Goal: Check status: Check status

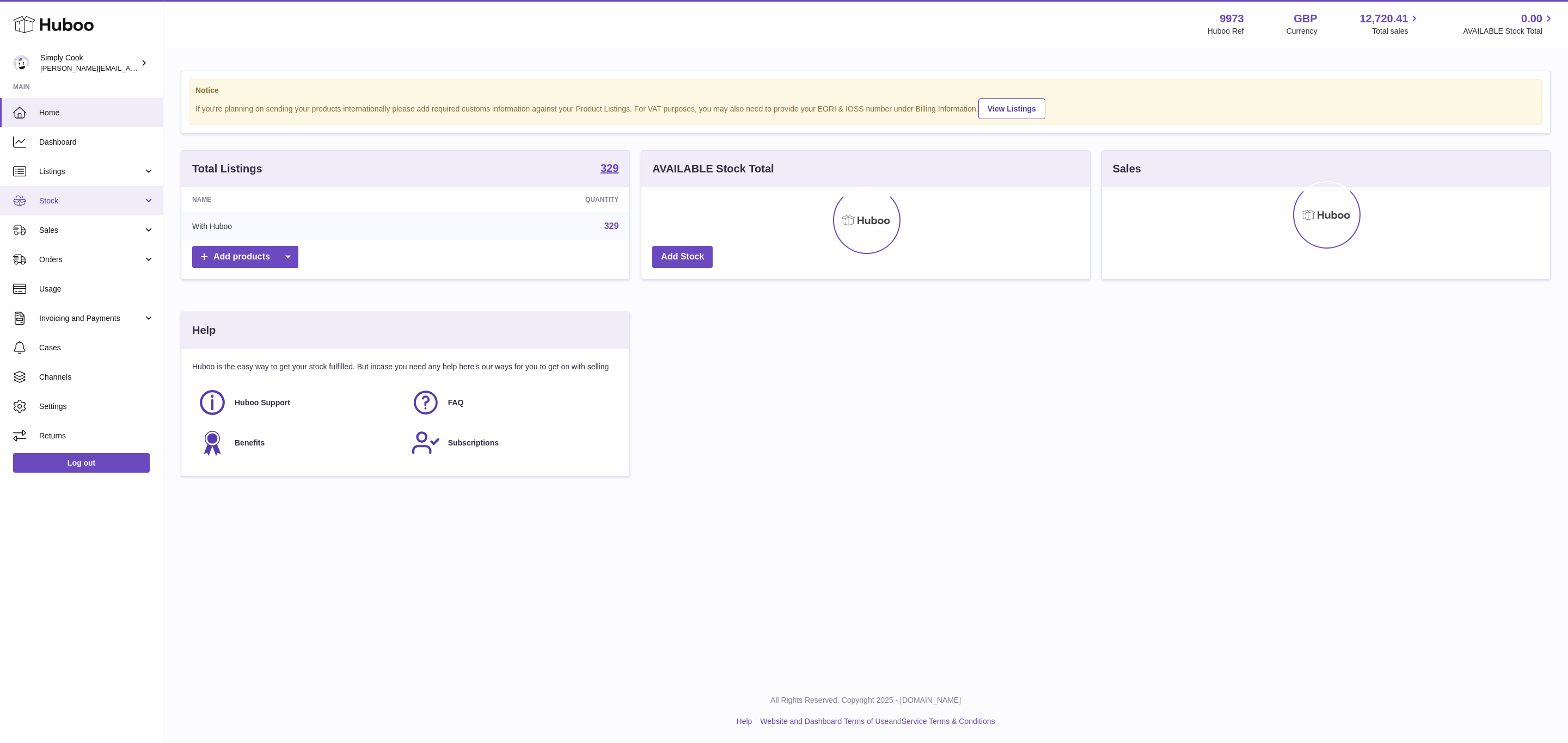
click at [66, 204] on span "Stock" at bounding box center [91, 201] width 104 height 11
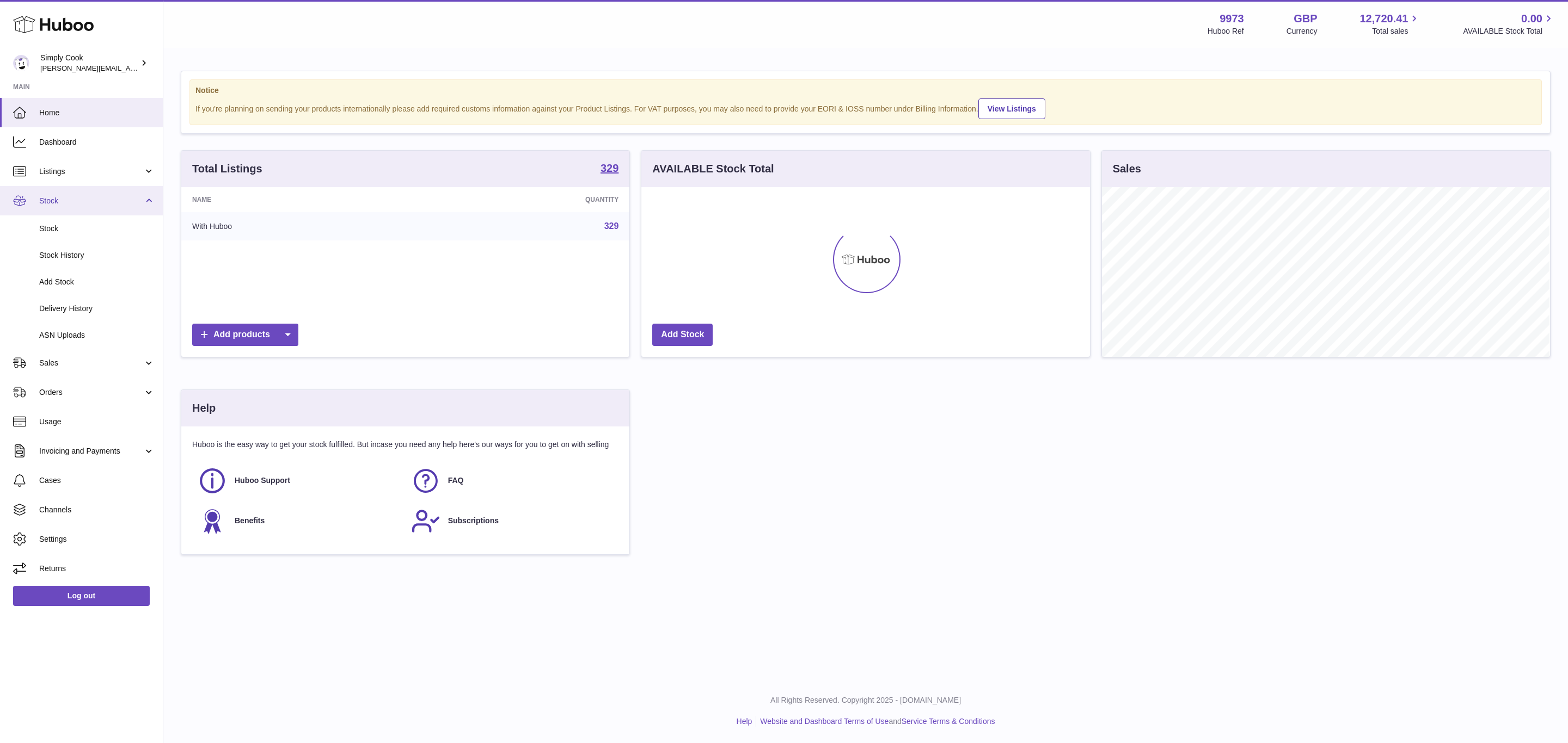
scroll to position [170, 448]
click at [56, 305] on span "Delivery History" at bounding box center [97, 309] width 115 height 11
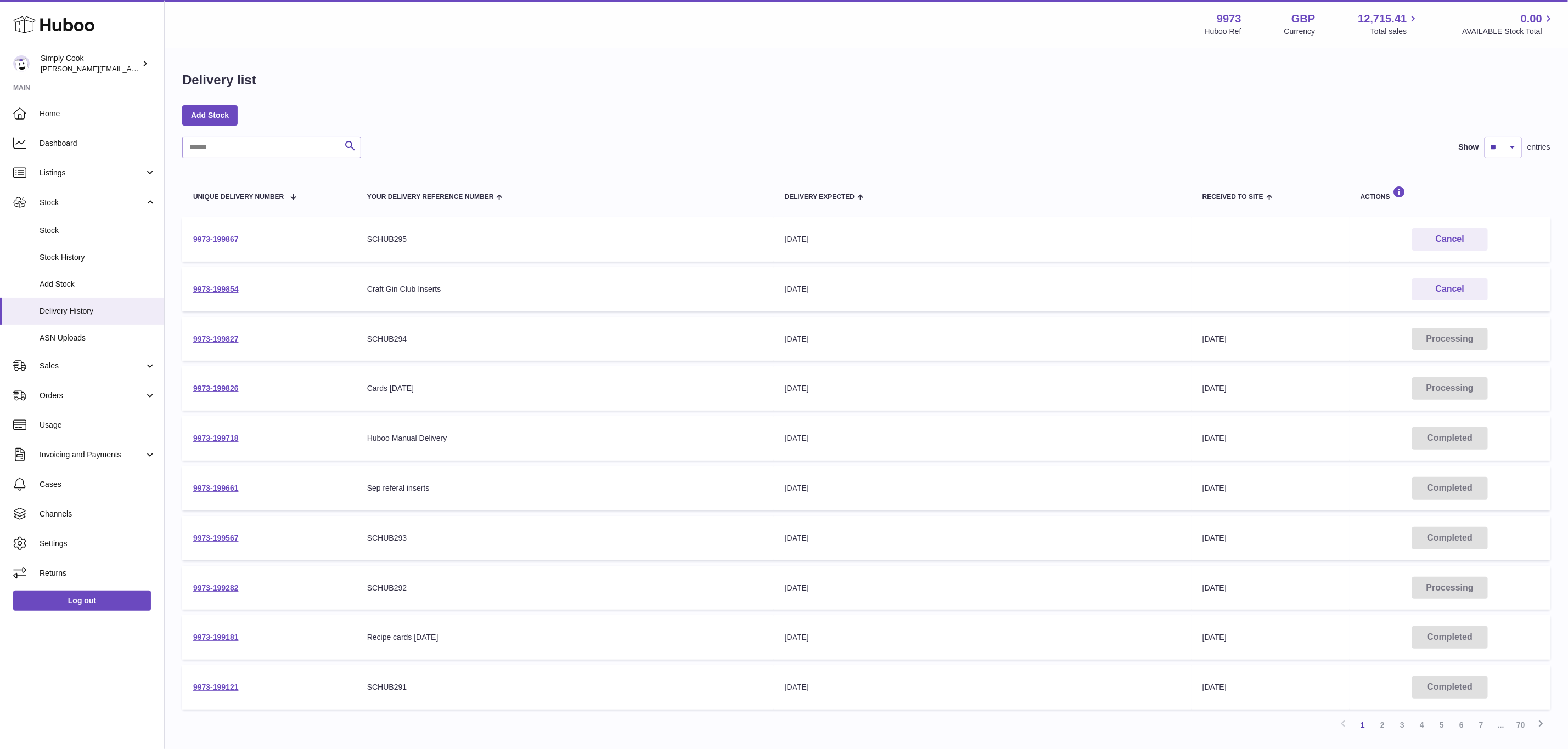
click at [229, 240] on link "9973-199867" at bounding box center [216, 239] width 45 height 9
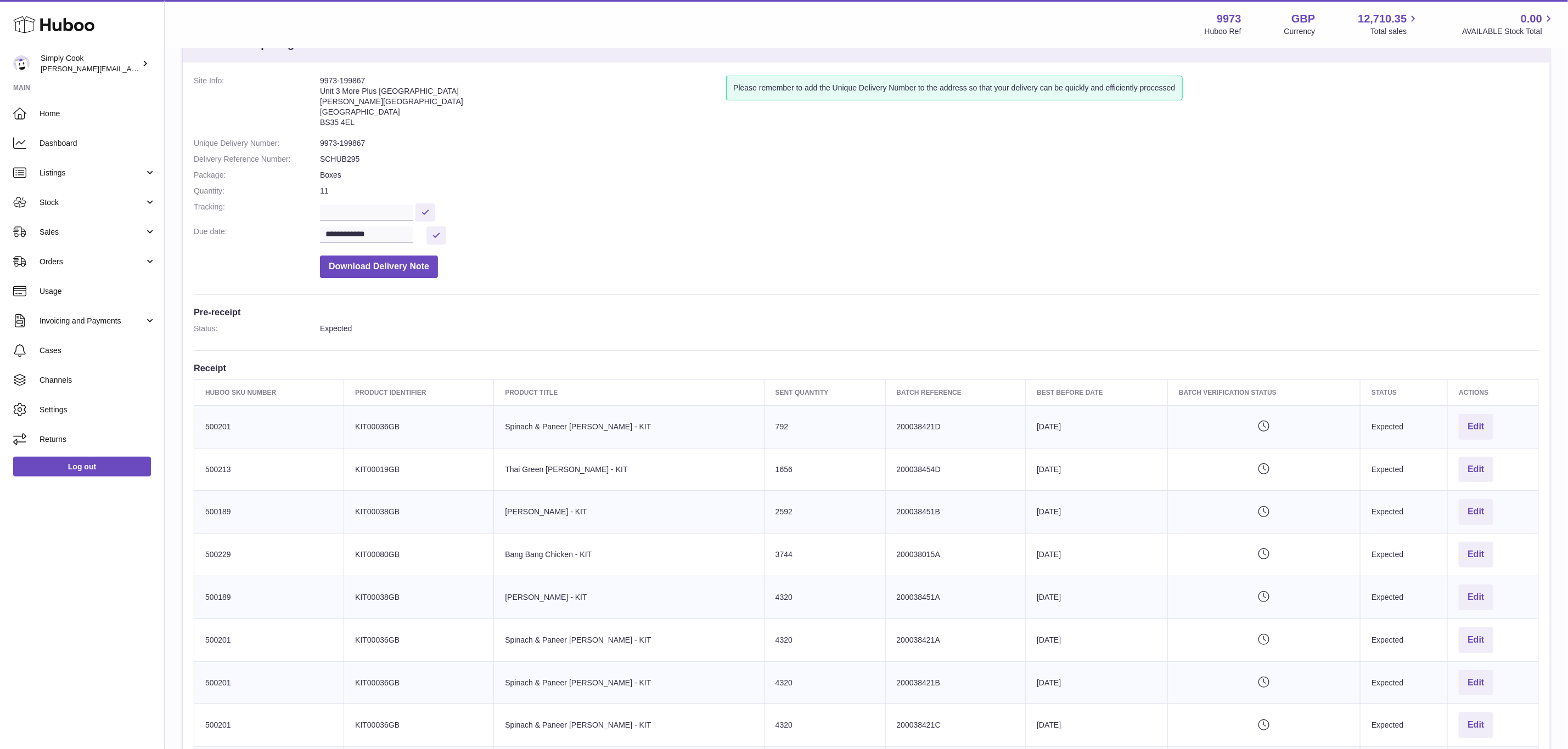
scroll to position [82, 0]
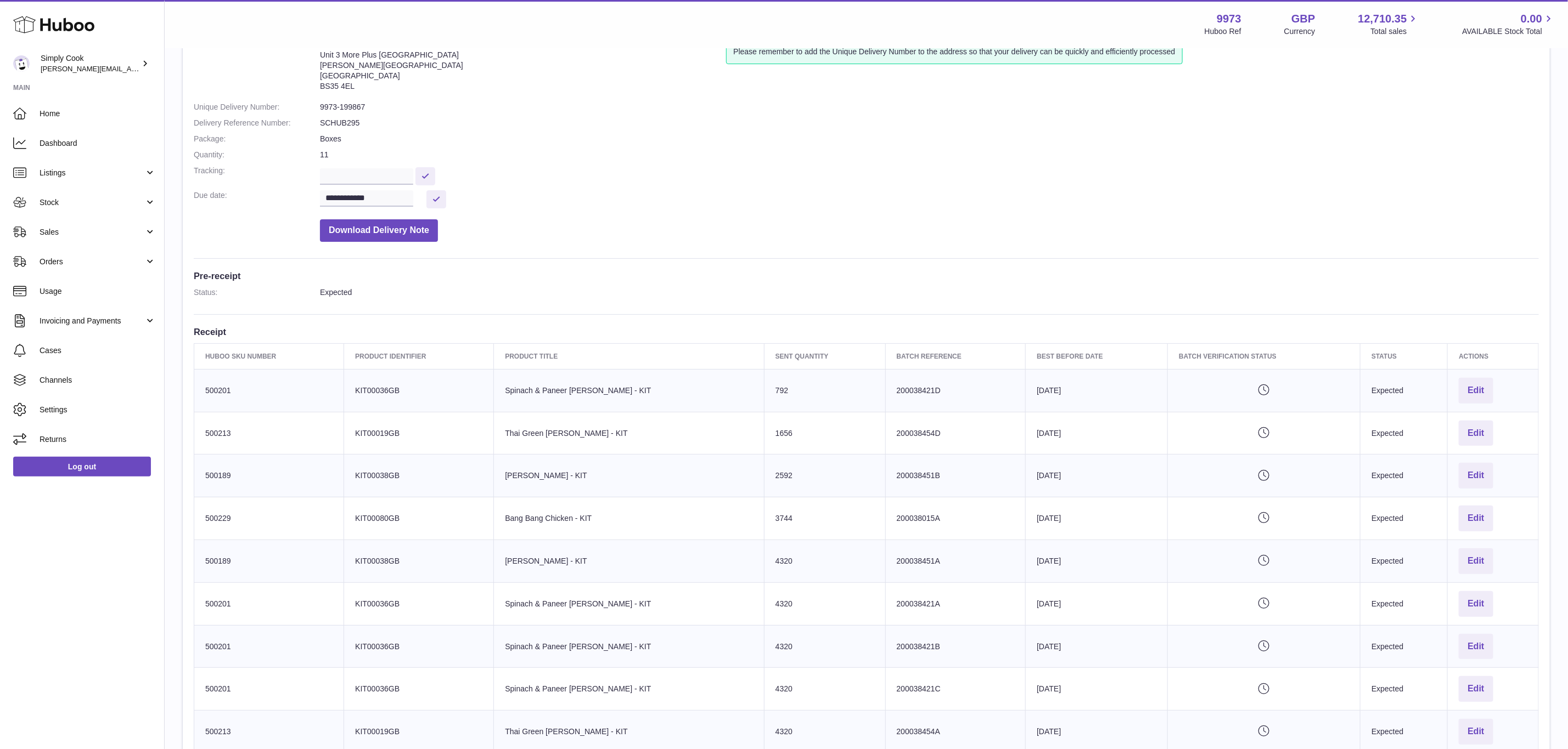
drag, startPoint x: 900, startPoint y: 391, endPoint x: 854, endPoint y: 391, distance: 46.0
click at [885, 391] on td "Batch Reference 200038421D" at bounding box center [955, 390] width 140 height 43
copy td "200038421"
drag, startPoint x: 1044, startPoint y: 391, endPoint x: 1009, endPoint y: 402, distance: 36.7
click at [971, 391] on tr "Huboo SKU Number 500201 Client Identifier KIT00036GB Product title Spinach & Pa…" at bounding box center [866, 390] width 1345 height 43
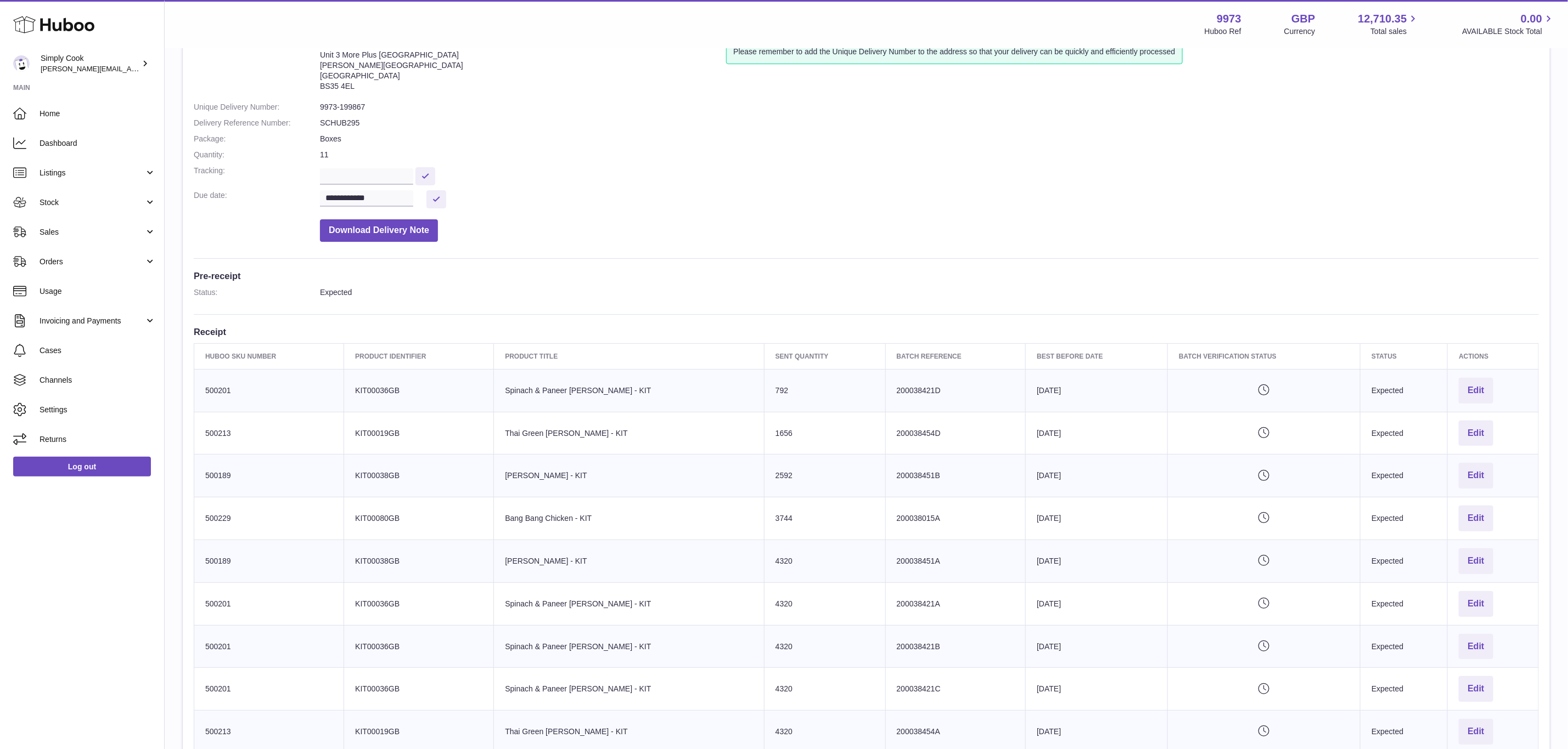
copy tr "Best Before Date [DATE]"
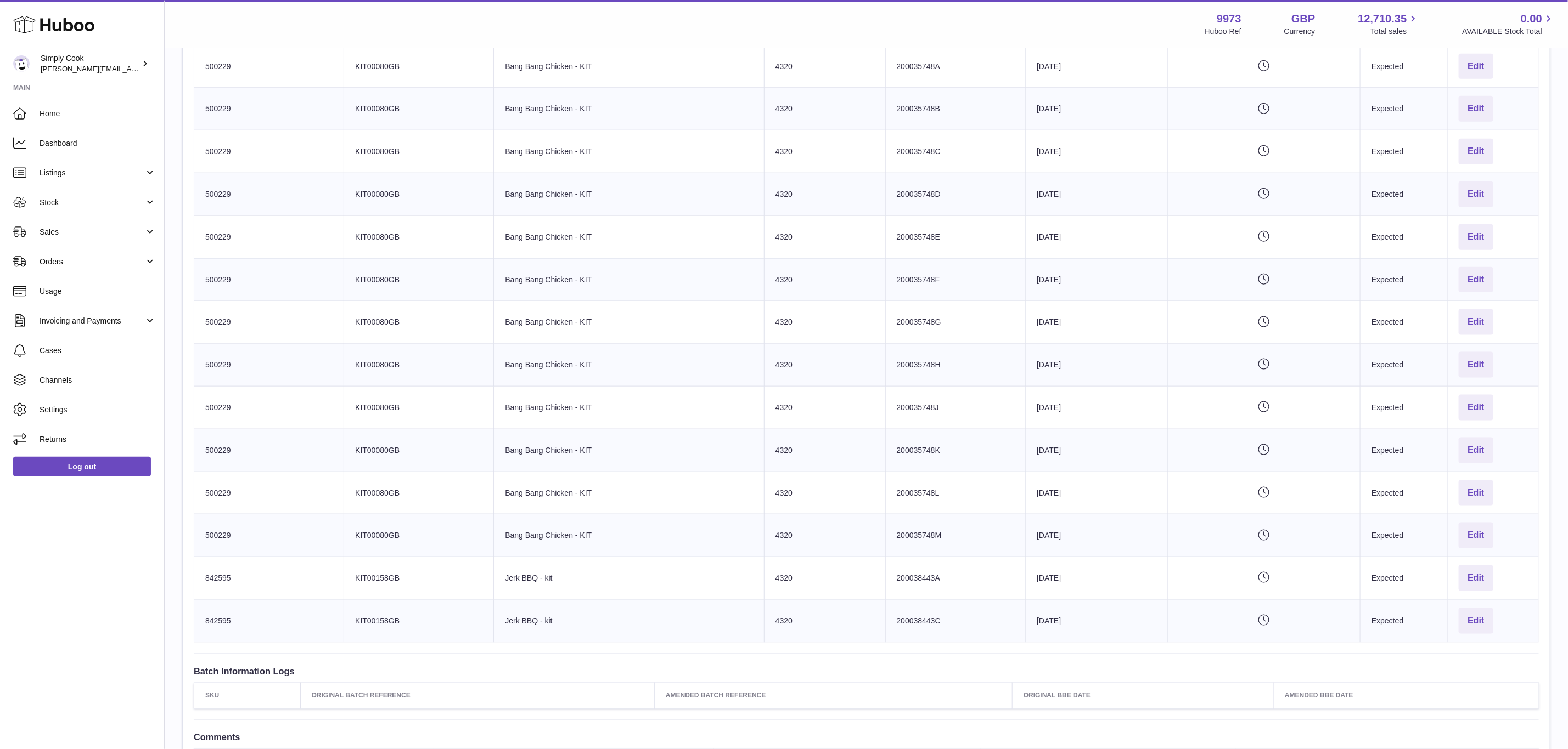
scroll to position [905, 0]
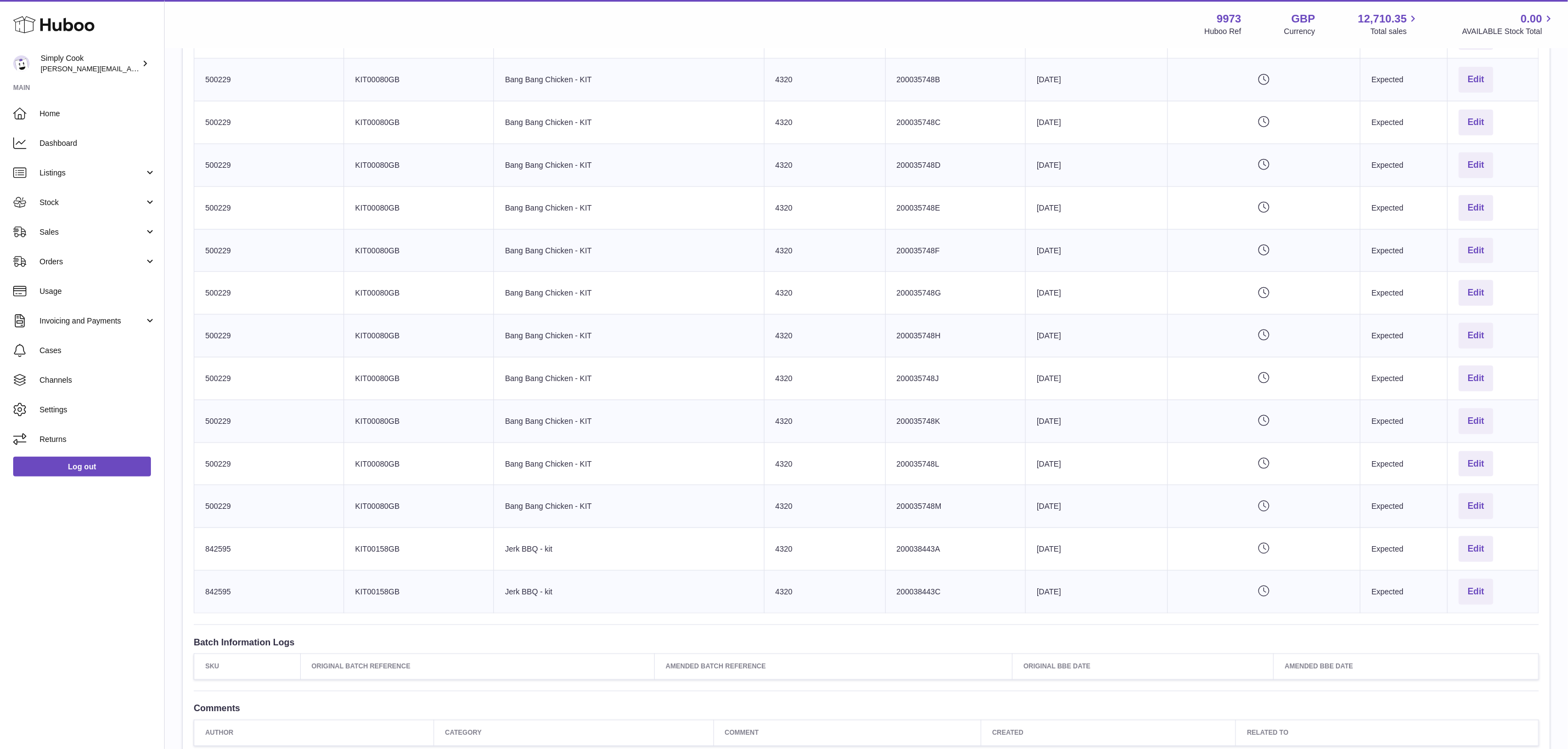
click at [590, 606] on td "Product title Jerk BBQ - kit" at bounding box center [629, 593] width 270 height 43
drag, startPoint x: 899, startPoint y: 556, endPoint x: 855, endPoint y: 555, distance: 44.0
click at [885, 555] on td "Batch Reference 200038443A" at bounding box center [955, 550] width 140 height 43
copy td "200038443"
click at [1035, 552] on td "Best Before Date [DATE]" at bounding box center [1097, 550] width 142 height 43
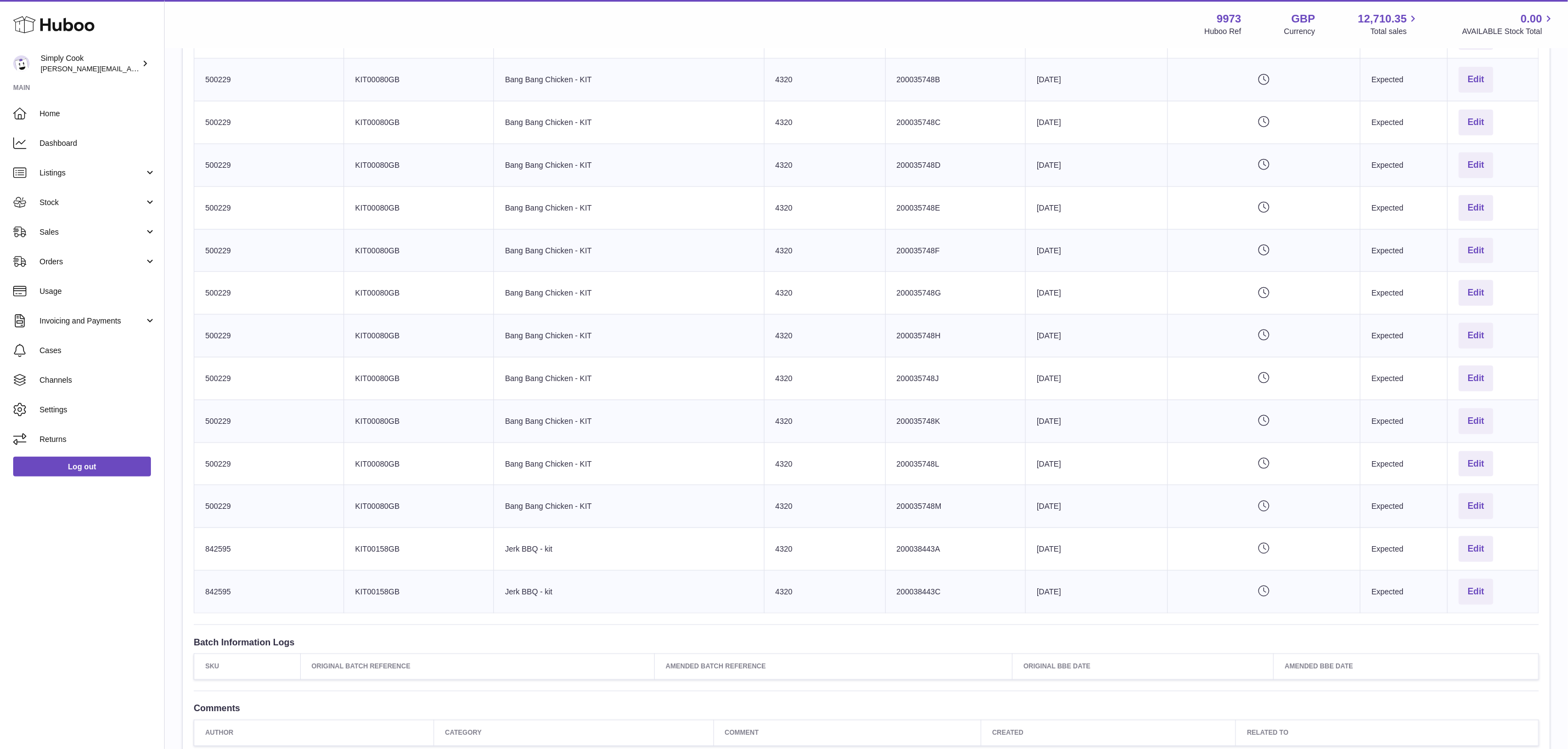
click at [1035, 552] on td "Best Before Date [DATE]" at bounding box center [1097, 550] width 142 height 43
copy tr "[DATE] Pending verification"
